Goal: Navigation & Orientation: Find specific page/section

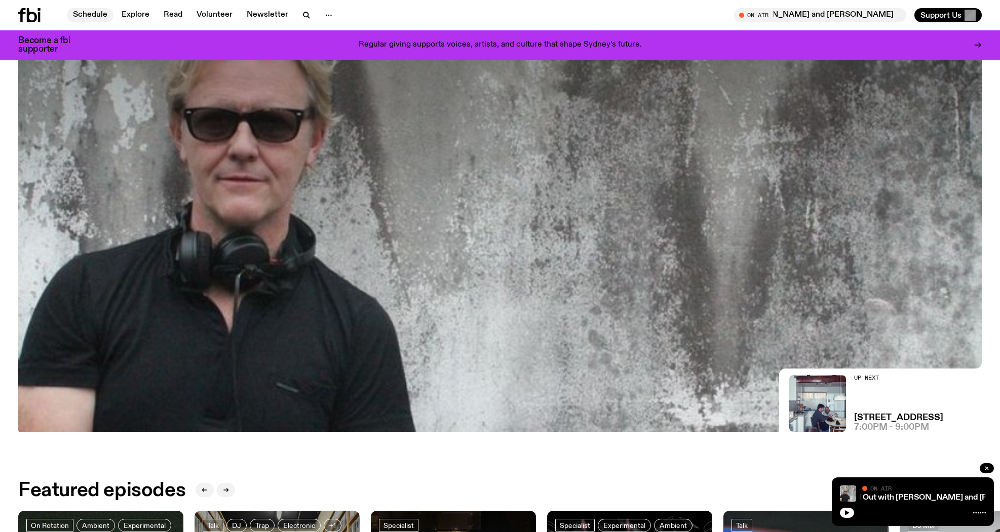
scroll to position [198, 0]
click at [89, 14] on link "Schedule" at bounding box center [90, 15] width 47 height 14
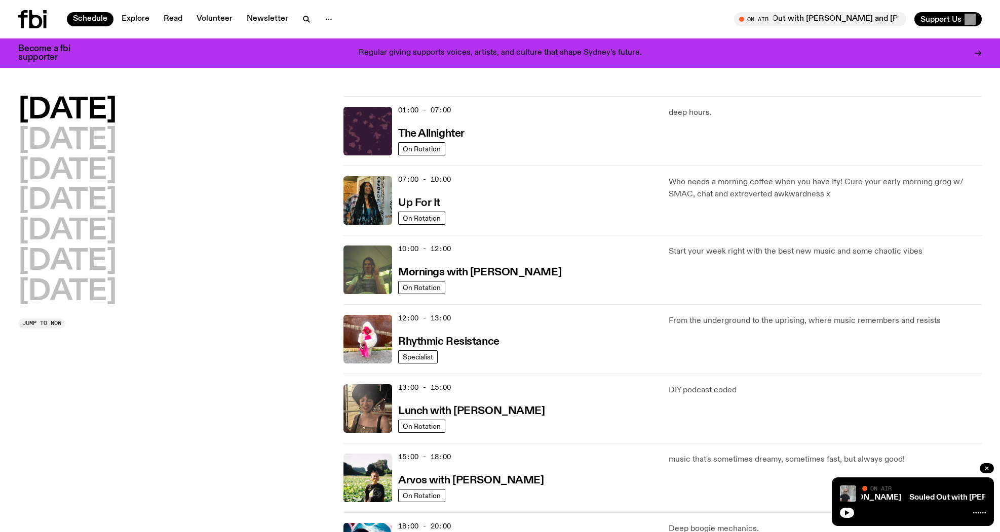
click at [897, 503] on div "Souled Out with [PERSON_NAME] and [PERSON_NAME] Souled Out with [PERSON_NAME] a…" at bounding box center [913, 502] width 162 height 49
click at [843, 511] on button "button" at bounding box center [847, 513] width 14 height 10
click at [846, 511] on icon "button" at bounding box center [847, 513] width 6 height 6
click at [418, 200] on h3 "Up For It" at bounding box center [419, 203] width 42 height 11
